Goal: Task Accomplishment & Management: Manage account settings

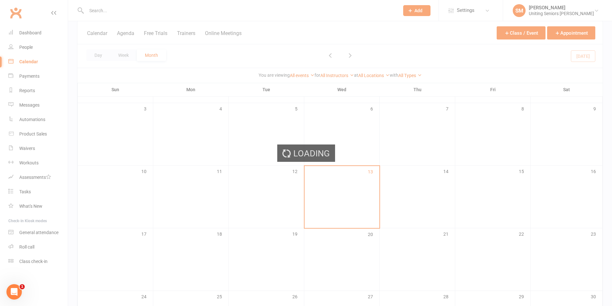
scroll to position [96, 0]
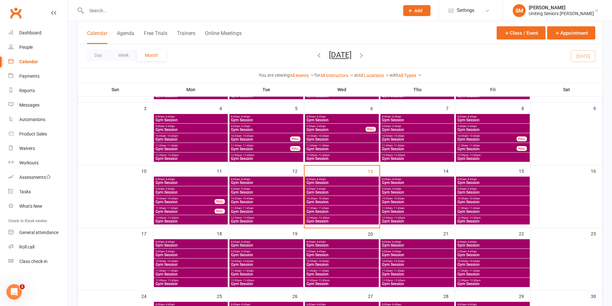
click at [343, 190] on span "9:00am - 9:45am" at bounding box center [341, 189] width 71 height 3
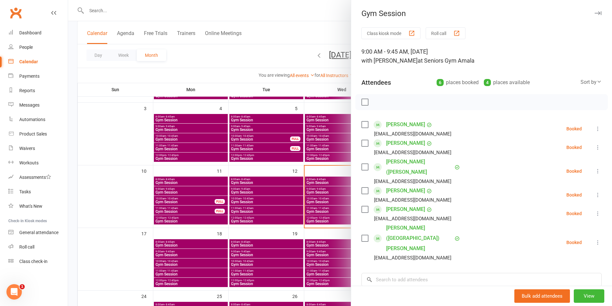
click at [595, 168] on icon at bounding box center [598, 171] width 6 height 6
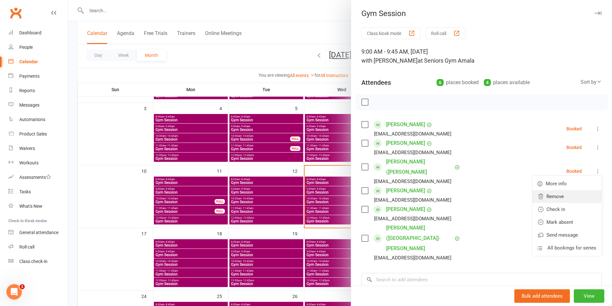
click at [540, 194] on link "Remove" at bounding box center [566, 196] width 69 height 13
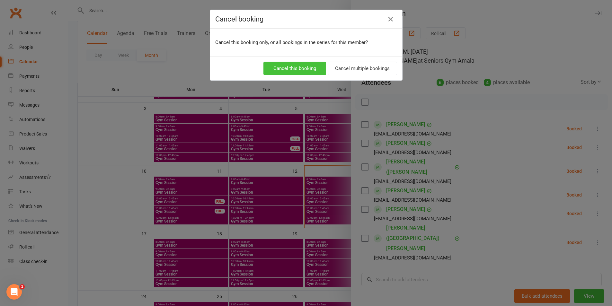
click at [310, 69] on button "Cancel this booking" at bounding box center [294, 68] width 63 height 13
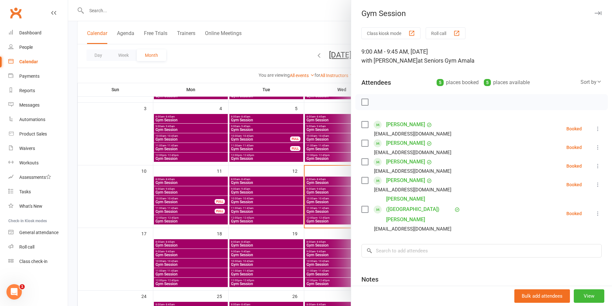
click at [324, 219] on div at bounding box center [340, 153] width 544 height 306
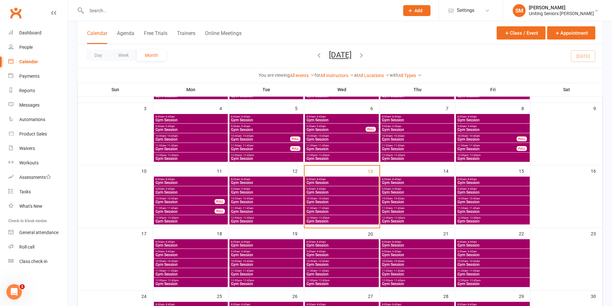
click at [395, 189] on span "- 9:45am" at bounding box center [396, 189] width 10 height 3
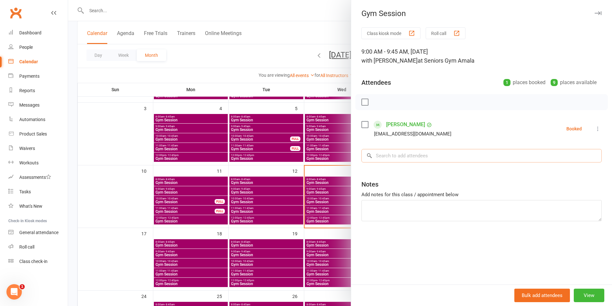
click at [400, 158] on input "search" at bounding box center [481, 155] width 240 height 13
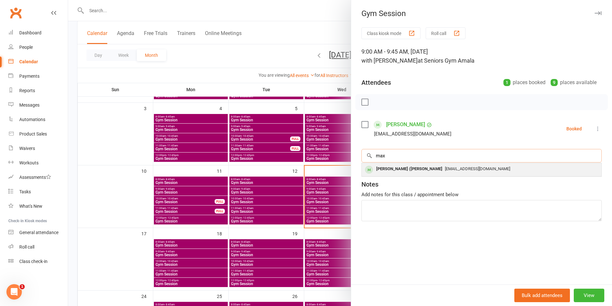
type input "max"
click at [397, 166] on div "[PERSON_NAME] ([PERSON_NAME]" at bounding box center [409, 168] width 71 height 9
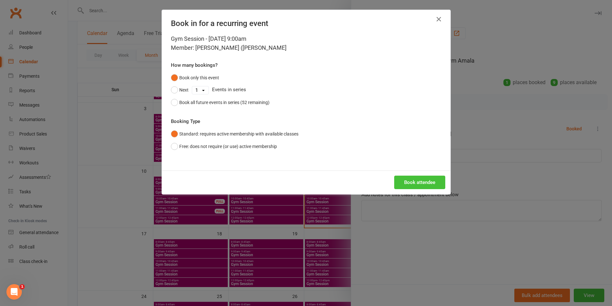
click at [417, 182] on button "Book attendee" at bounding box center [419, 182] width 51 height 13
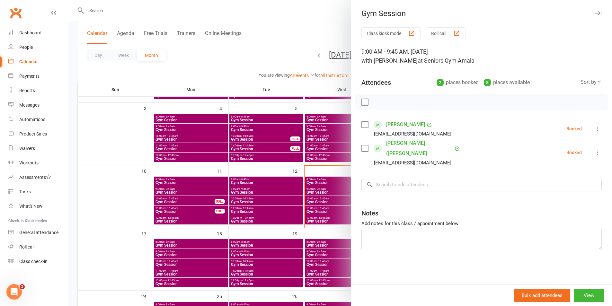
click at [310, 233] on div at bounding box center [340, 153] width 544 height 306
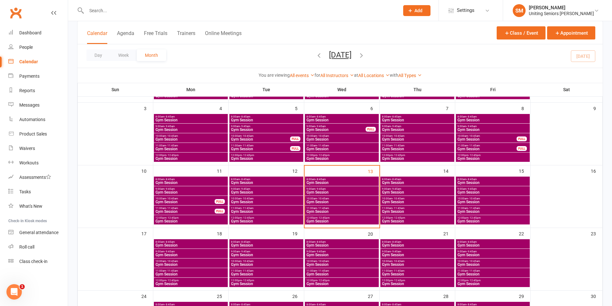
click at [321, 182] on span "Gym Session" at bounding box center [341, 183] width 71 height 4
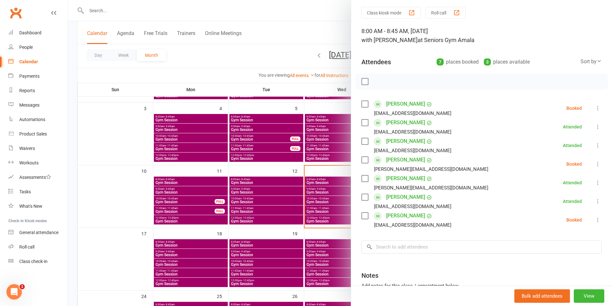
scroll to position [32, 0]
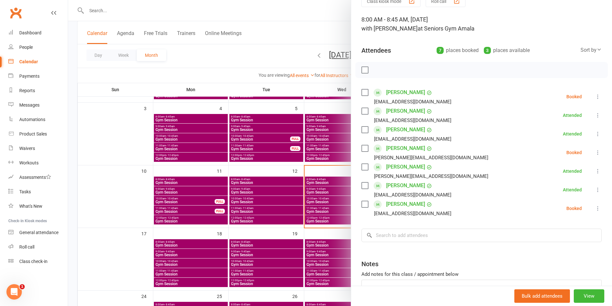
click at [590, 205] on li "[PERSON_NAME] [EMAIL_ADDRESS][DOMAIN_NAME] Booked More info Remove Check in Mar…" at bounding box center [481, 208] width 240 height 19
click at [595, 207] on icon at bounding box center [598, 208] width 6 height 6
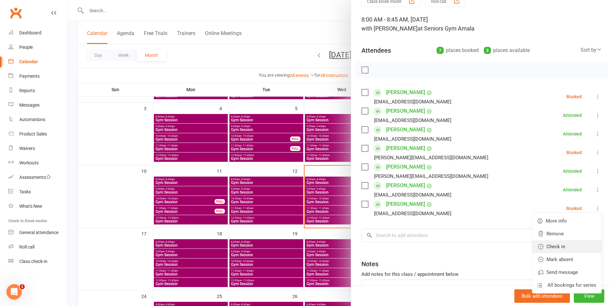
click at [563, 244] on link "Check in" at bounding box center [566, 246] width 69 height 13
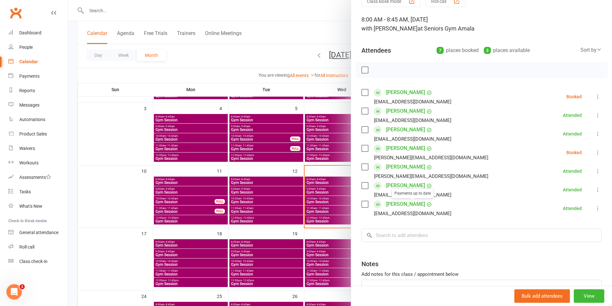
click at [298, 184] on div at bounding box center [340, 153] width 544 height 306
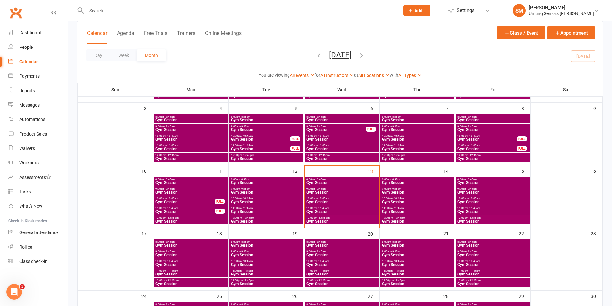
click at [333, 190] on span "9:00am - 9:45am" at bounding box center [341, 189] width 71 height 3
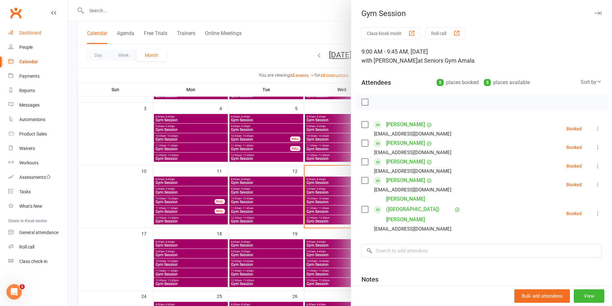
click at [27, 35] on div "Dashboard" at bounding box center [30, 32] width 22 height 5
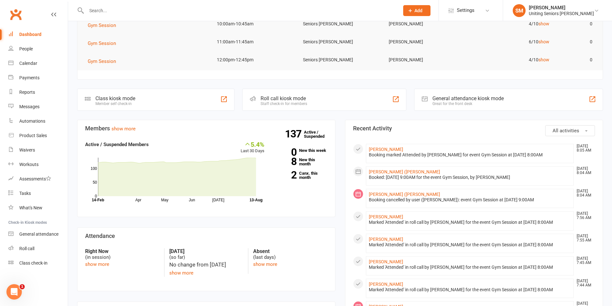
scroll to position [96, 0]
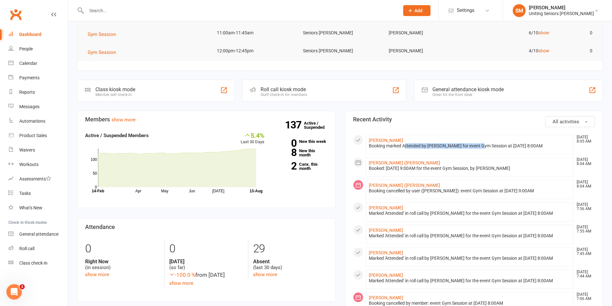
drag, startPoint x: 405, startPoint y: 148, endPoint x: 520, endPoint y: 149, distance: 115.7
click at [520, 149] on li "[PERSON_NAME] [DATE] 8:05 AM Booking marked Attended by [PERSON_NAME] for event…" at bounding box center [470, 144] width 208 height 19
drag, startPoint x: 460, startPoint y: 173, endPoint x: 460, endPoint y: 176, distance: 3.3
click at [460, 174] on li "[PERSON_NAME] ([PERSON_NAME] [DATE] 8:04 AM Booked: [DATE] 9:00AM for the event…" at bounding box center [470, 166] width 208 height 19
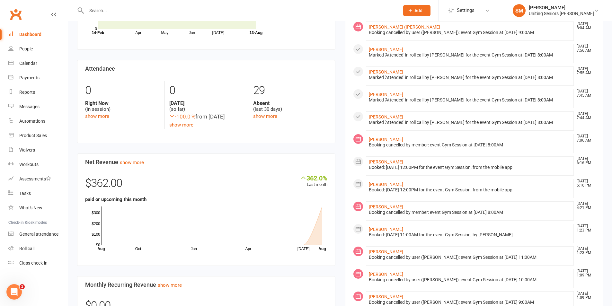
scroll to position [257, 0]
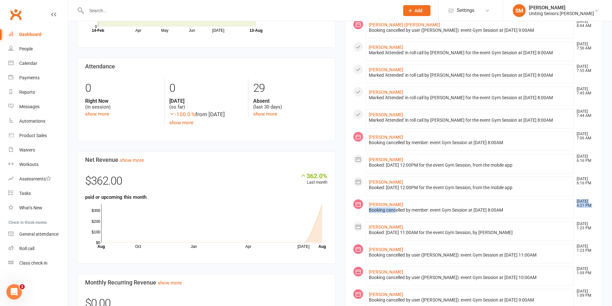
drag, startPoint x: 413, startPoint y: 211, endPoint x: 494, endPoint y: 210, distance: 80.6
click at [497, 208] on div "Booking cancelled by member: event Gym Session at [DATE] 8:00AM" at bounding box center [470, 210] width 202 height 5
click at [445, 222] on li "[PERSON_NAME] [DATE] 1:23 PM Booked: [DATE] 11:00AM for the event Gym Session, …" at bounding box center [470, 231] width 208 height 19
click at [22, 65] on div "Calendar" at bounding box center [28, 63] width 18 height 5
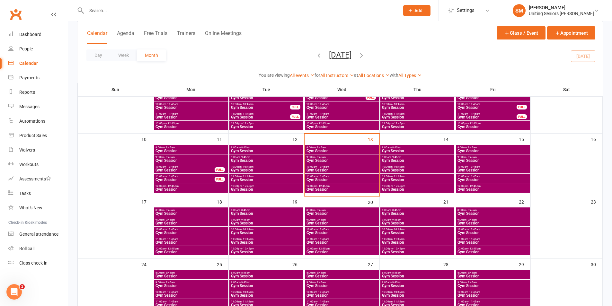
scroll to position [129, 0]
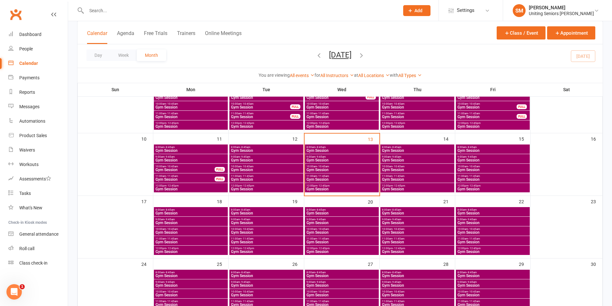
click at [337, 181] on span "Gym Session" at bounding box center [341, 180] width 71 height 4
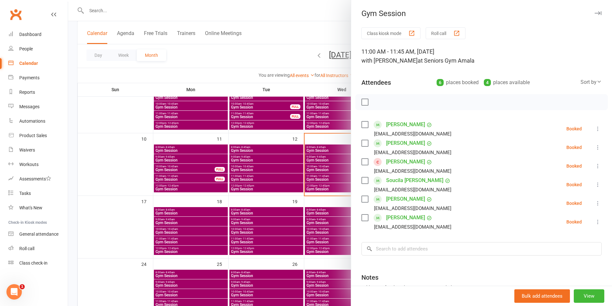
click at [304, 178] on div at bounding box center [340, 153] width 544 height 306
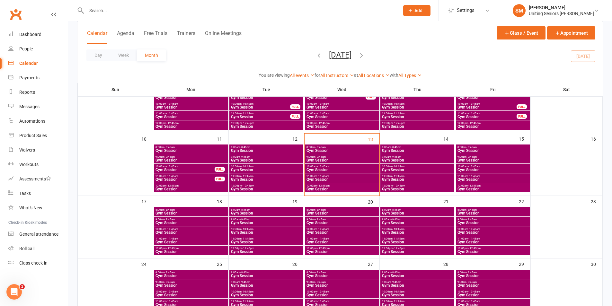
click at [327, 180] on span "Gym Session" at bounding box center [341, 180] width 71 height 4
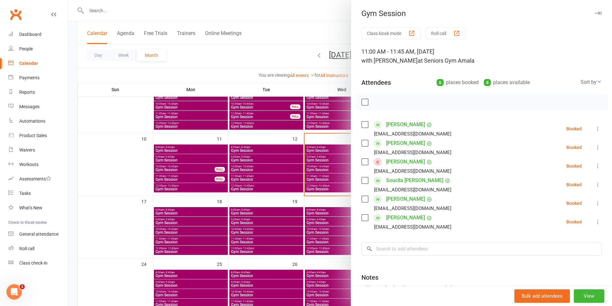
click at [595, 130] on icon at bounding box center [598, 129] width 6 height 6
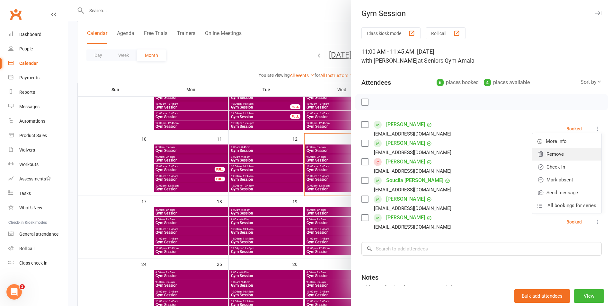
click at [559, 156] on link "Remove" at bounding box center [566, 154] width 69 height 13
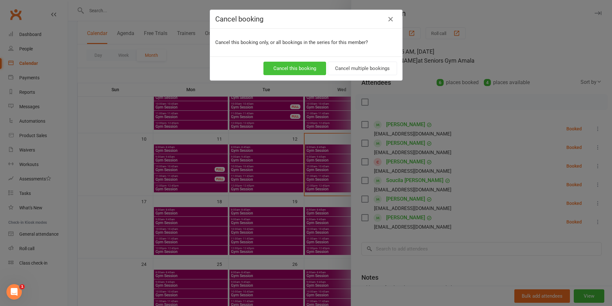
click at [303, 68] on button "Cancel this booking" at bounding box center [294, 68] width 63 height 13
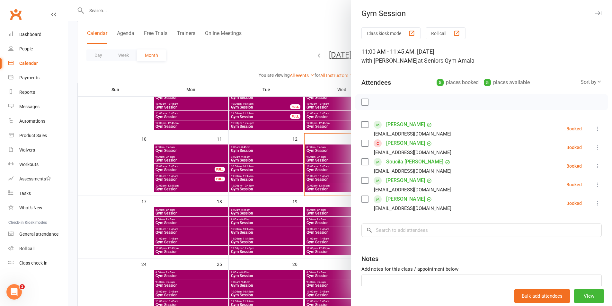
click at [345, 187] on div at bounding box center [340, 153] width 544 height 306
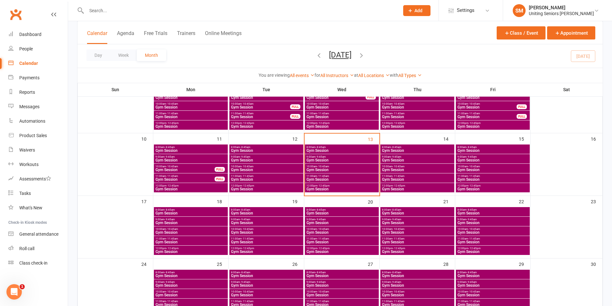
click at [332, 188] on span "Gym Session" at bounding box center [341, 189] width 71 height 4
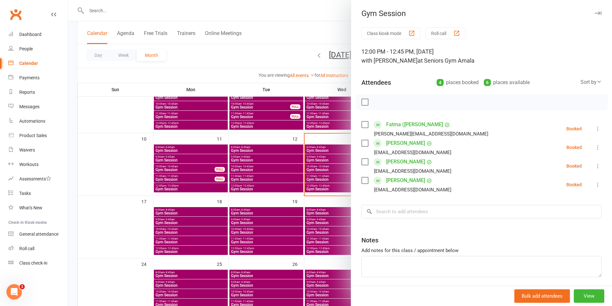
click at [120, 8] on div at bounding box center [340, 153] width 544 height 306
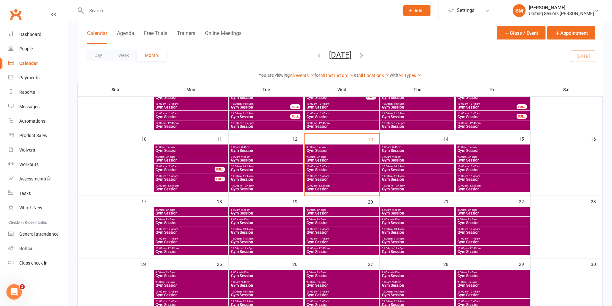
click at [104, 11] on input "text" at bounding box center [239, 10] width 310 height 9
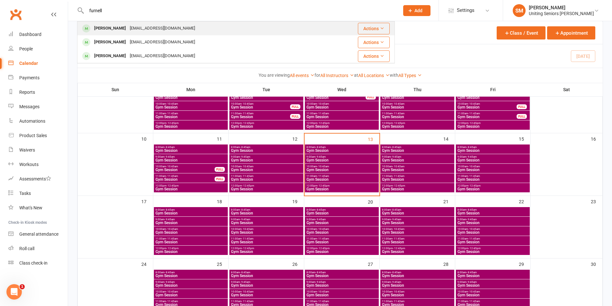
type input "furnell"
click at [94, 27] on div "[PERSON_NAME]" at bounding box center [110, 28] width 36 height 9
